Goal: Navigation & Orientation: Find specific page/section

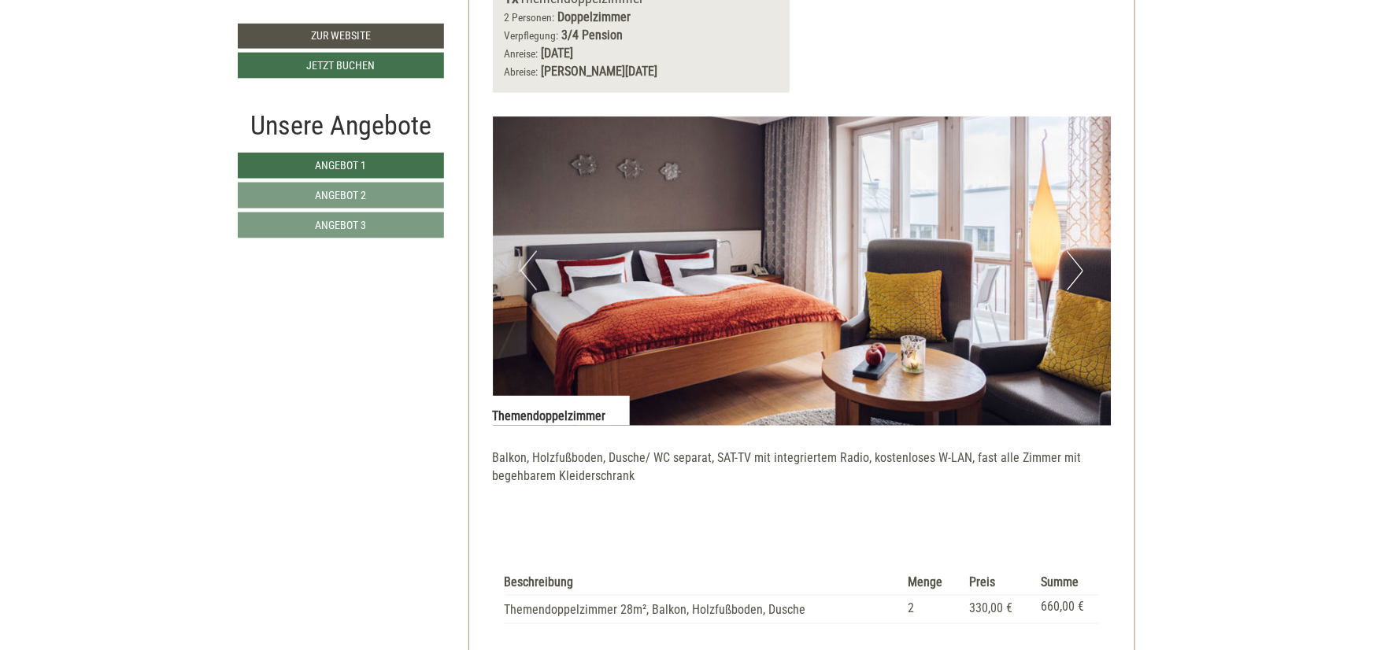
scroll to position [1039, 0]
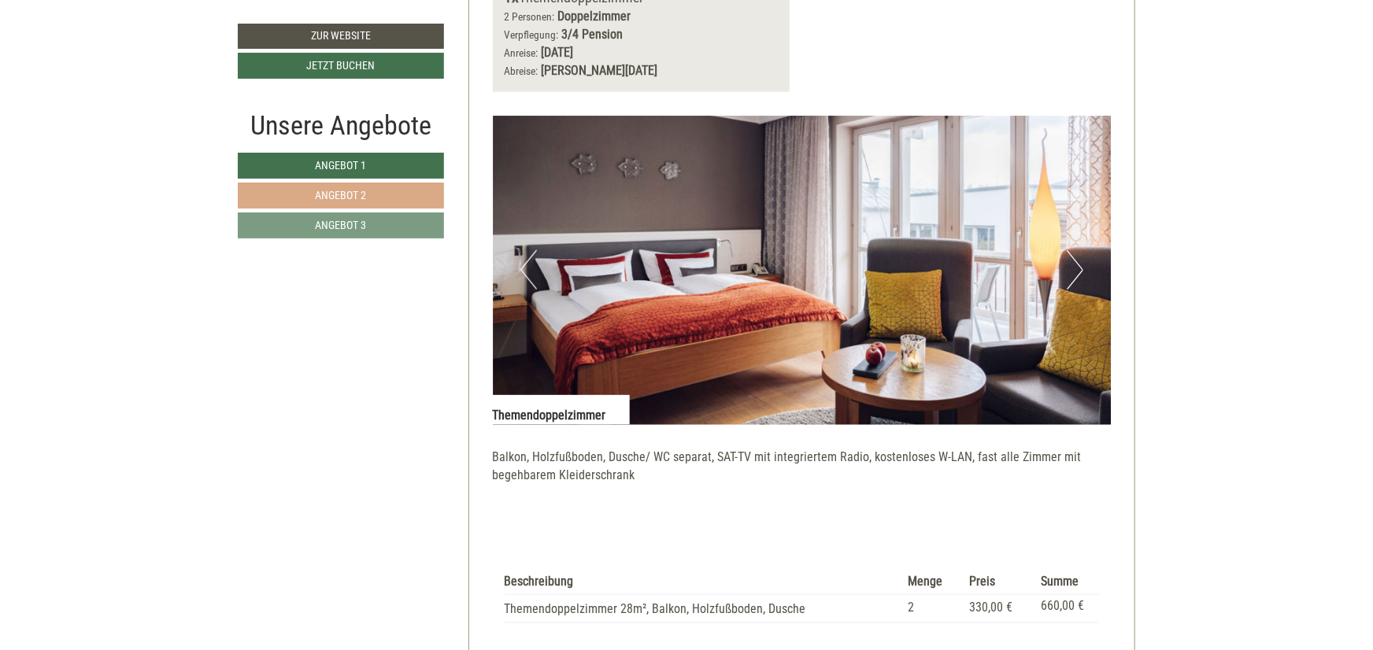
click at [320, 207] on link "Angebot 2" at bounding box center [341, 196] width 206 height 26
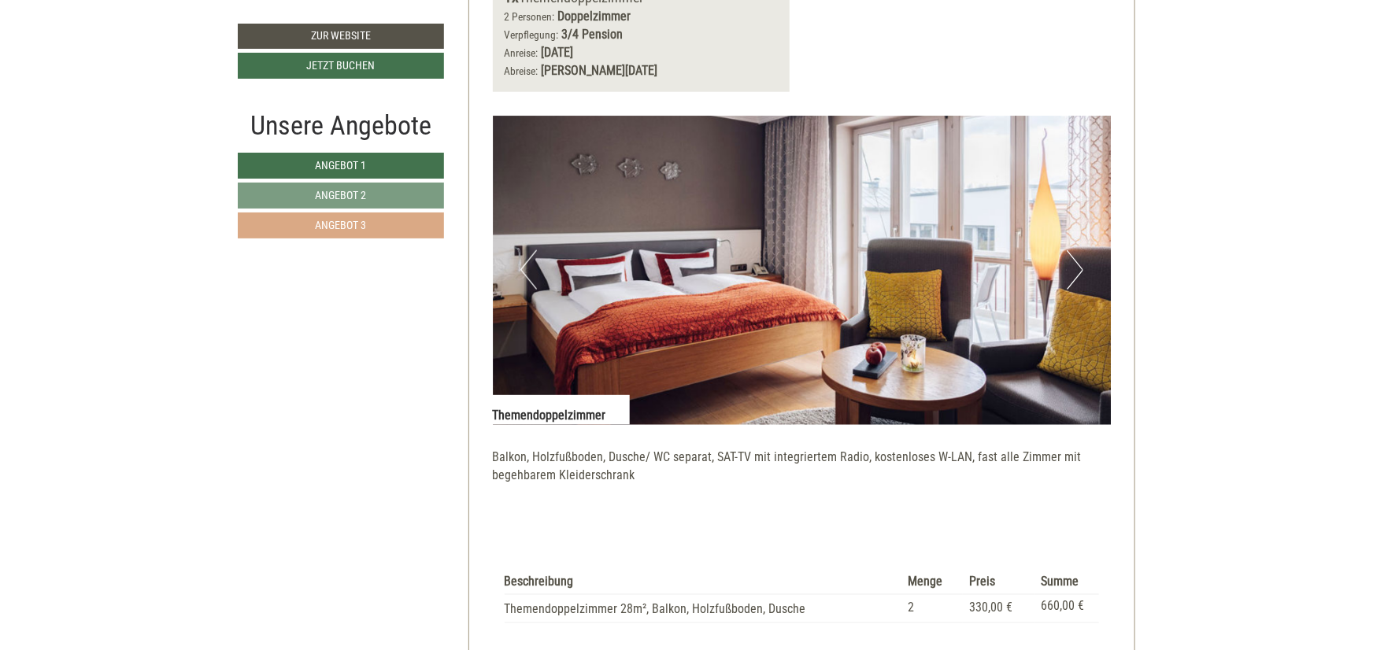
scroll to position [909, 0]
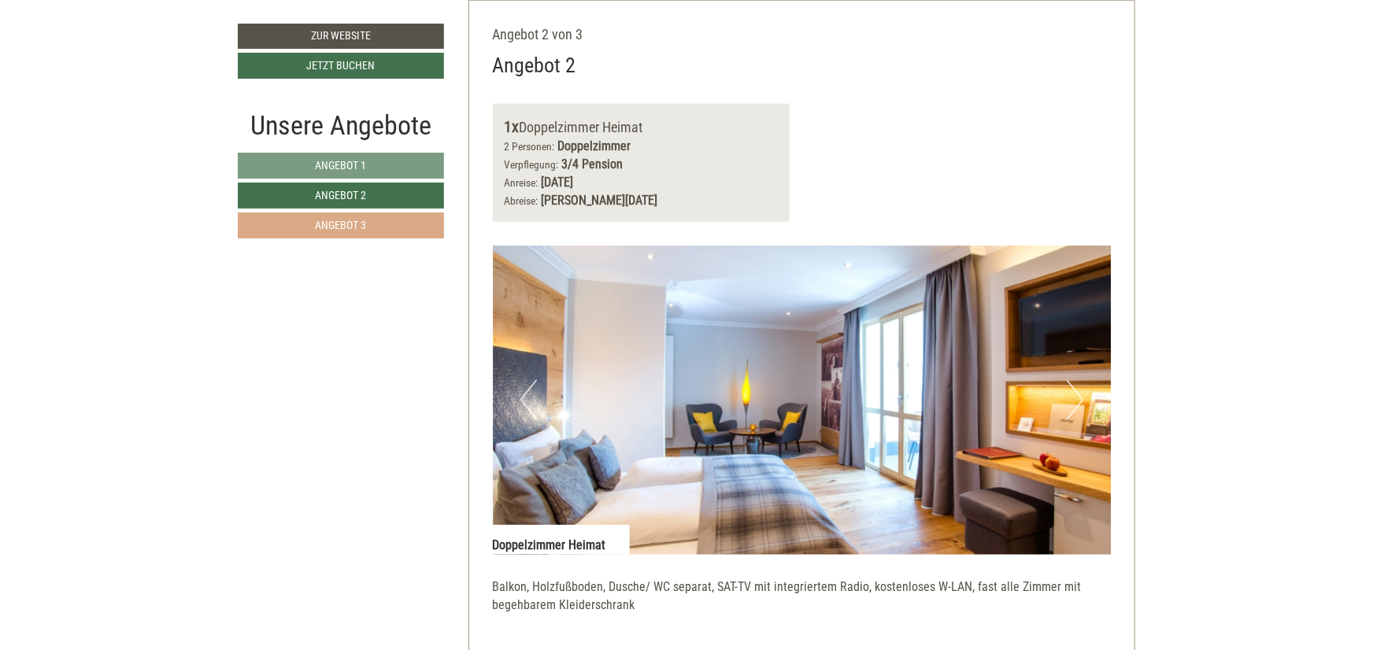
click at [327, 231] on span "Angebot 3" at bounding box center [341, 225] width 51 height 13
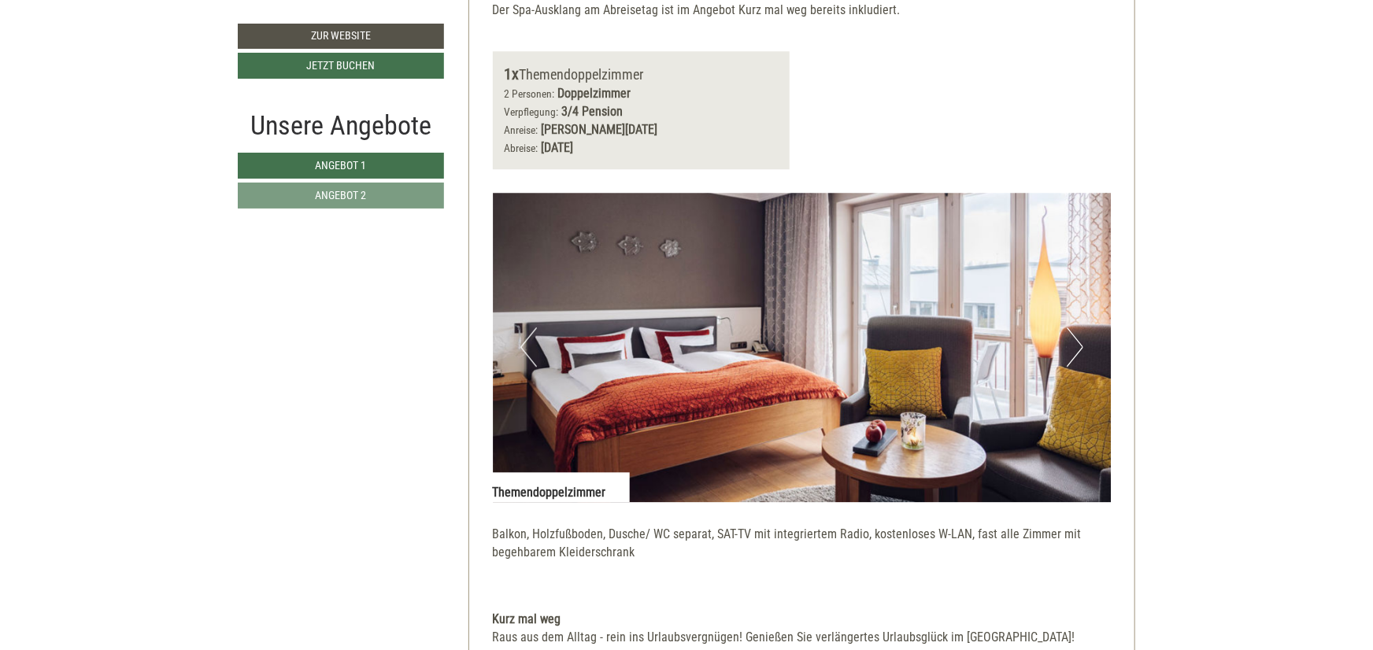
scroll to position [2225, 0]
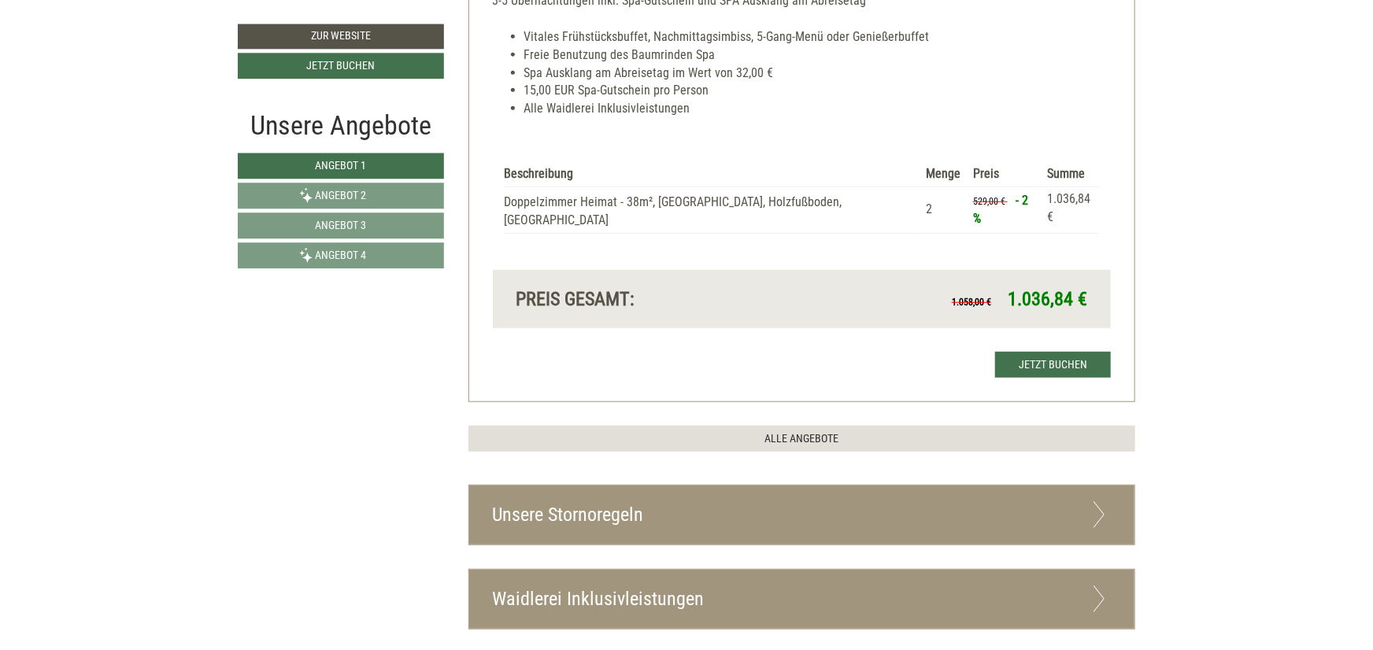
scroll to position [3723, 0]
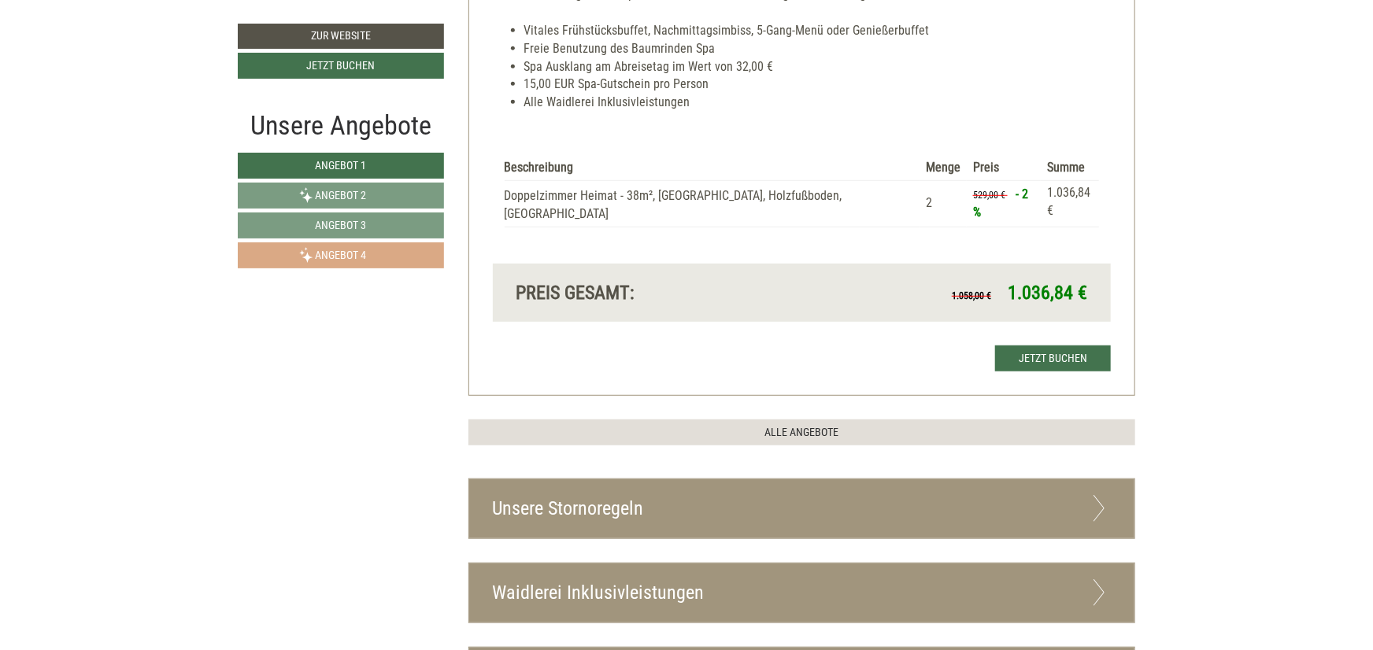
click at [423, 263] on link "Angebot 4" at bounding box center [341, 255] width 206 height 26
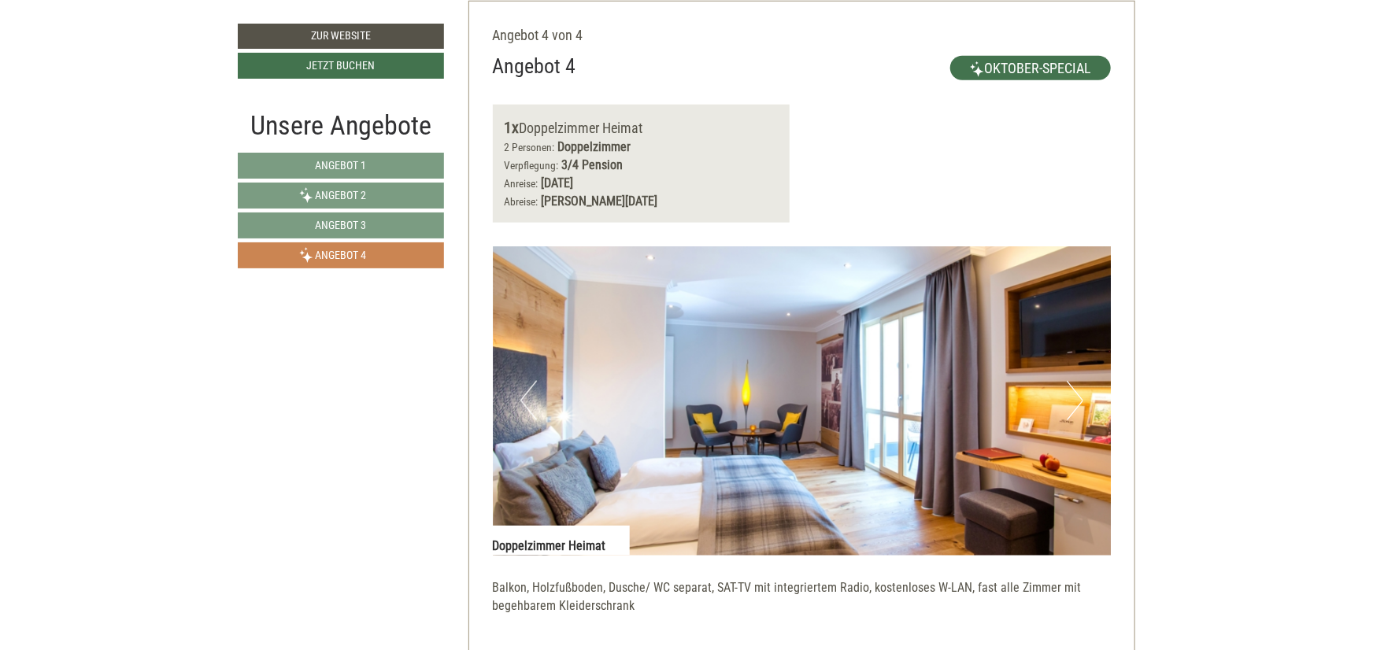
scroll to position [1601, 0]
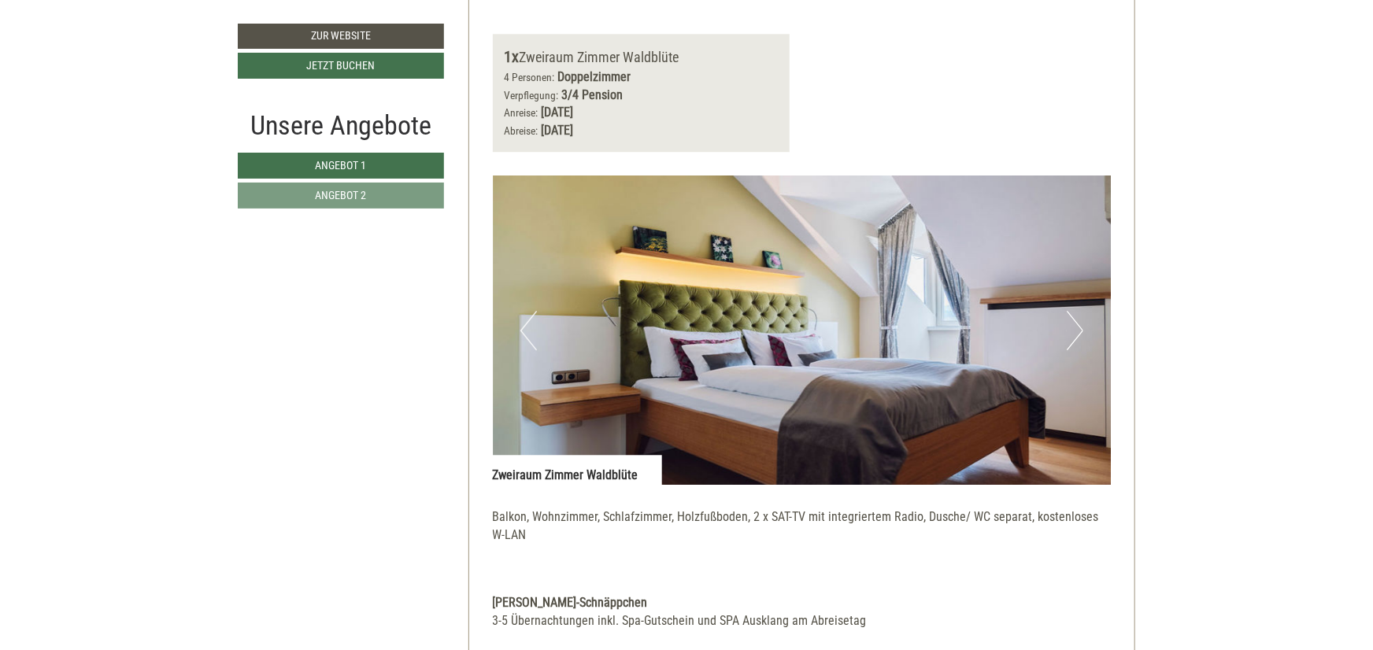
scroll to position [1992, 0]
